Goal: Navigation & Orientation: Find specific page/section

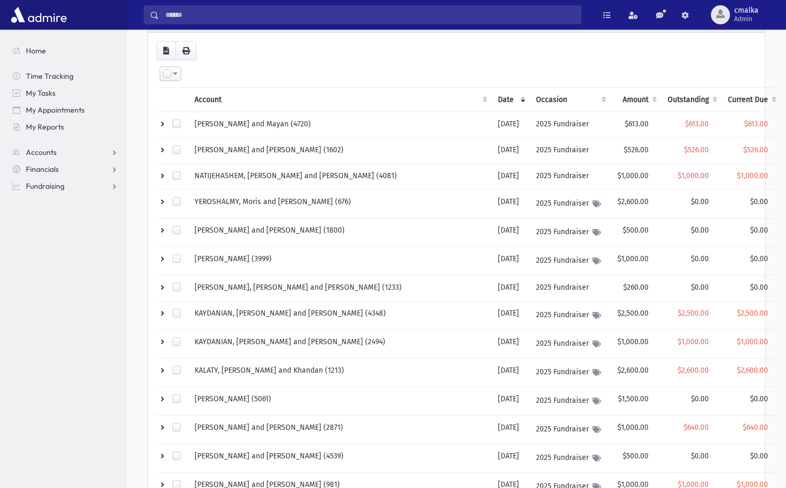
click at [58, 251] on section "Home Time Tracking My Tasks My Appointments My Reports Accounts Accounts Accoun…" at bounding box center [63, 259] width 126 height 459
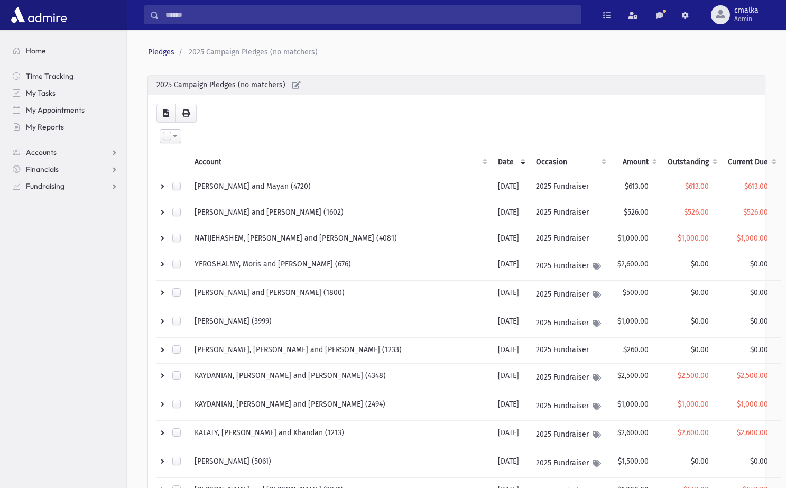
scroll to position [-1, 0]
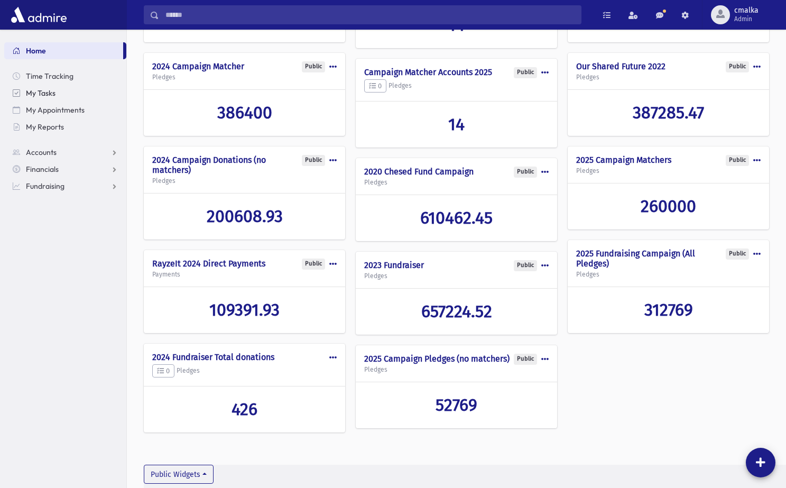
scroll to position [146, 0]
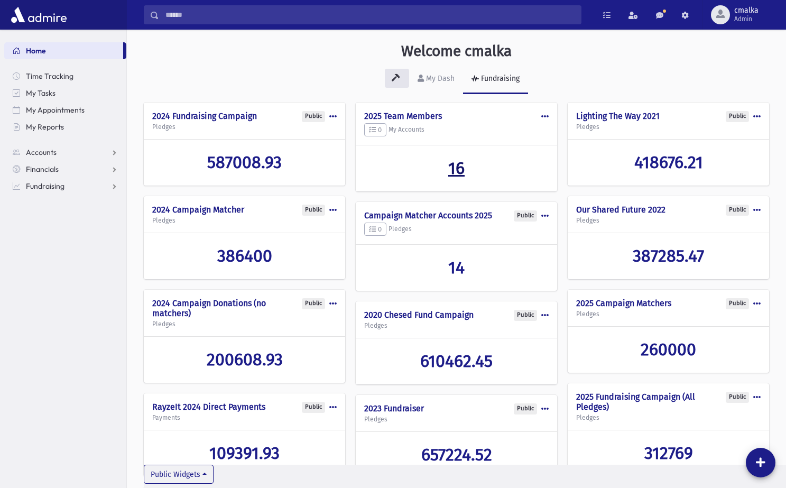
click at [454, 171] on span "16" at bounding box center [456, 168] width 16 height 20
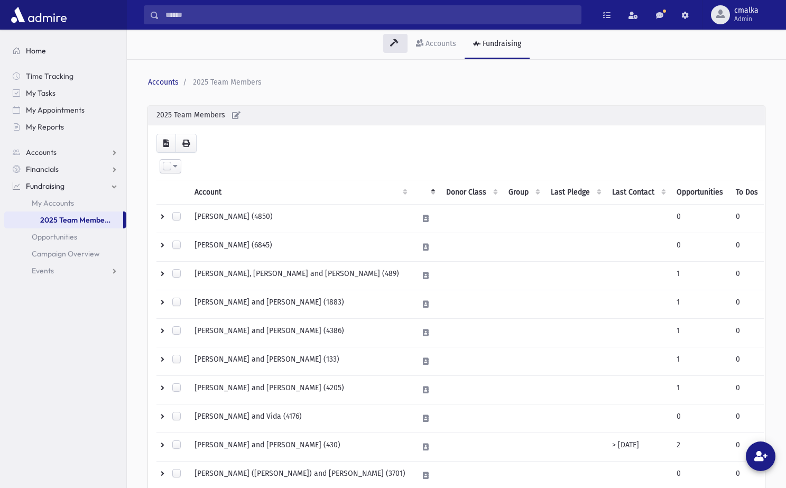
click at [36, 48] on span "Home" at bounding box center [36, 51] width 20 height 10
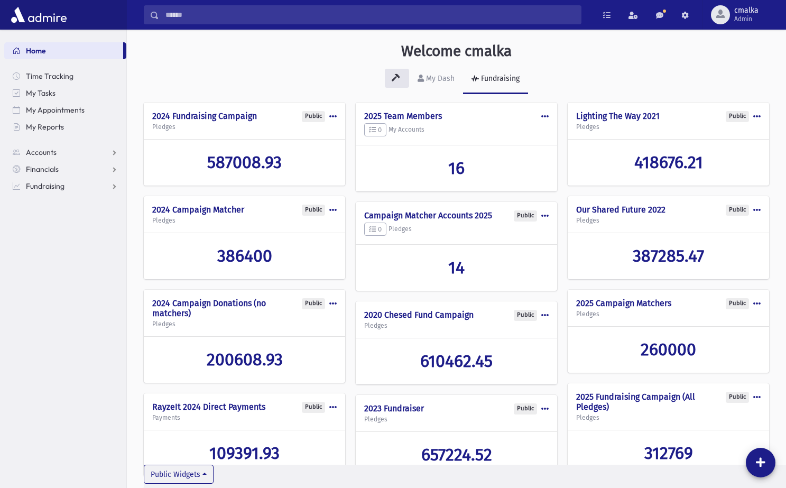
click at [543, 117] on span at bounding box center [545, 116] width 7 height 7
click at [500, 182] on button "Make Public" at bounding box center [506, 180] width 85 height 20
click at [552, 256] on div "14" at bounding box center [456, 267] width 201 height 45
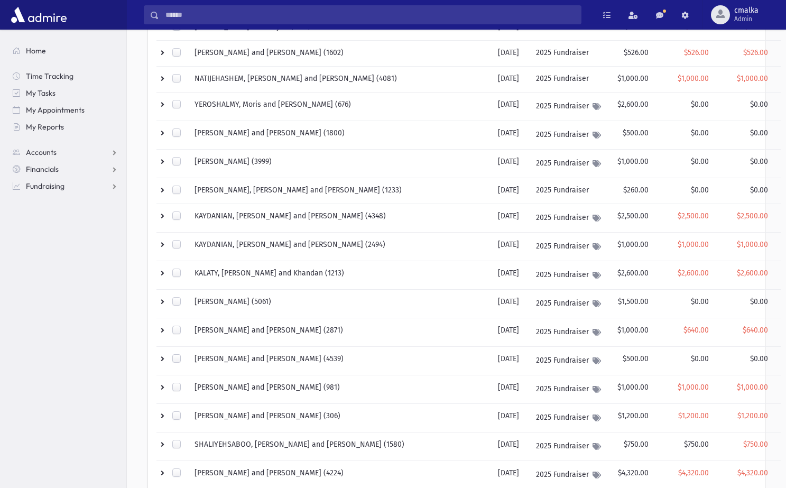
scroll to position [167, 0]
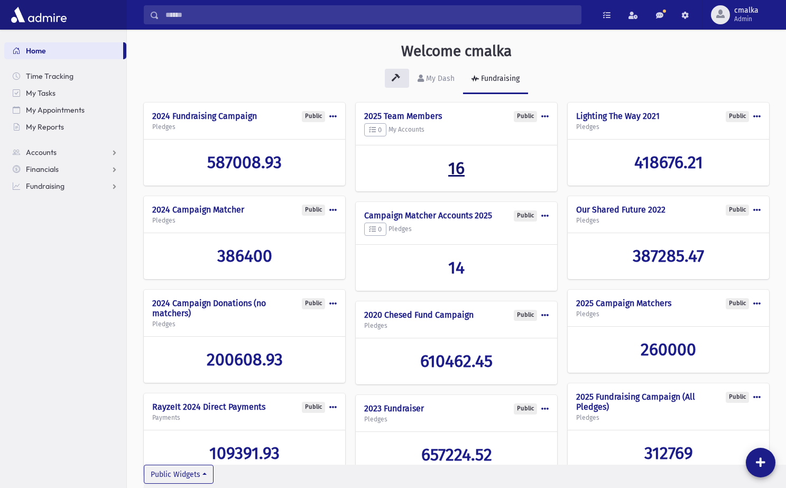
click at [465, 164] on span "16" at bounding box center [456, 168] width 16 height 20
